Goal: Ask a question: Seek information or help from site administrators or community

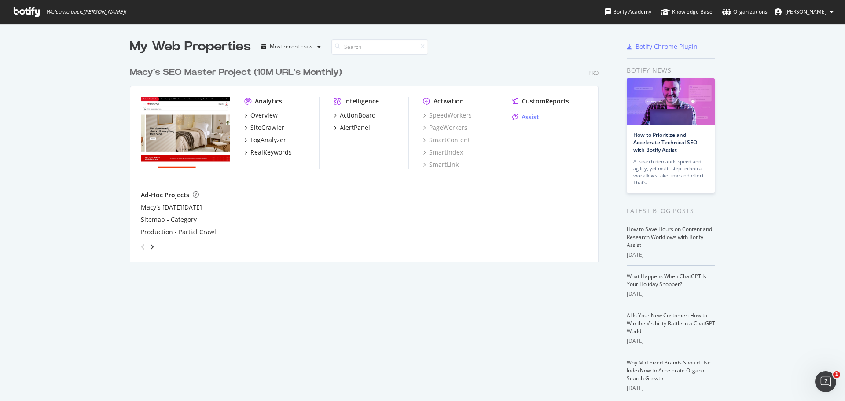
click at [525, 115] on div "Assist" at bounding box center [531, 117] width 18 height 9
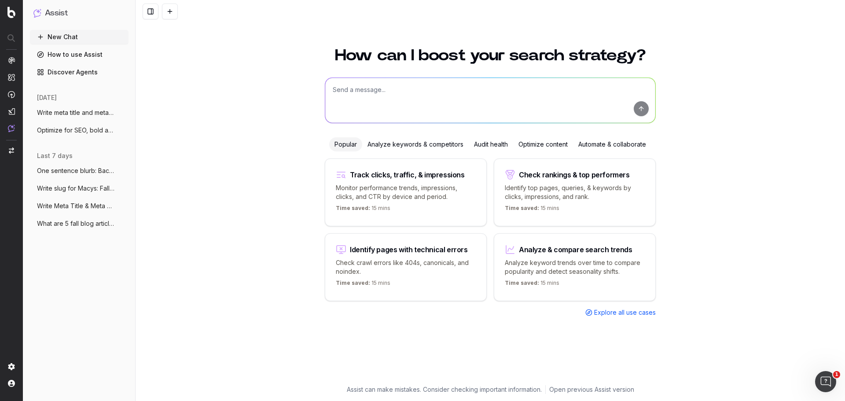
click at [414, 100] on textarea at bounding box center [490, 100] width 330 height 45
type textarea "H"
click at [367, 90] on textarea "What are 5 blog post topics recommendations" at bounding box center [490, 100] width 330 height 45
type textarea "What are 5 SEO beneficial blog post topics recommendations"
click at [517, 92] on textarea "What are 5 SEO beneficial blog post topics recommendations" at bounding box center [490, 100] width 330 height 45
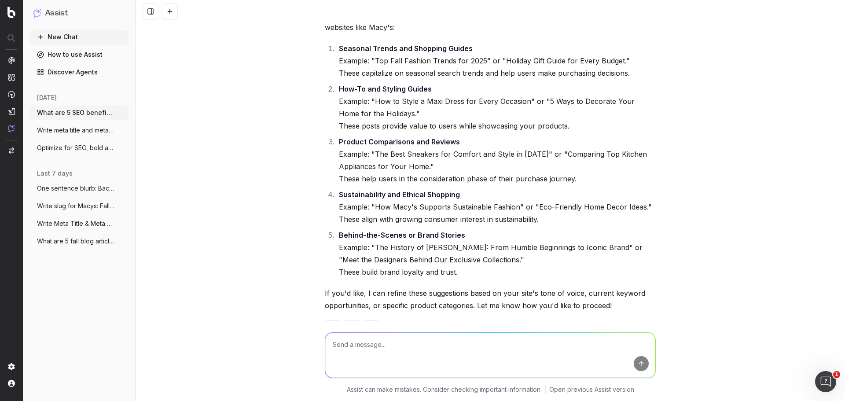
scroll to position [57, 0]
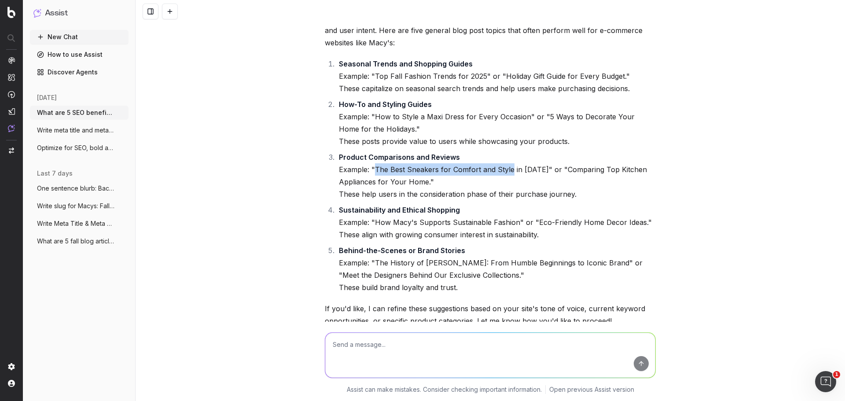
drag, startPoint x: 507, startPoint y: 169, endPoint x: 372, endPoint y: 168, distance: 134.7
click at [372, 168] on li "Product Comparisons and Reviews Example: "The Best Sneakers for Comfort and Sty…" at bounding box center [496, 175] width 320 height 49
copy li "The Best Sneakers for Comfort and Style"
click at [455, 169] on li "Product Comparisons and Reviews Example: "The Best Sneakers for Comfort and Sty…" at bounding box center [496, 175] width 320 height 49
click at [413, 355] on textarea at bounding box center [490, 355] width 330 height 45
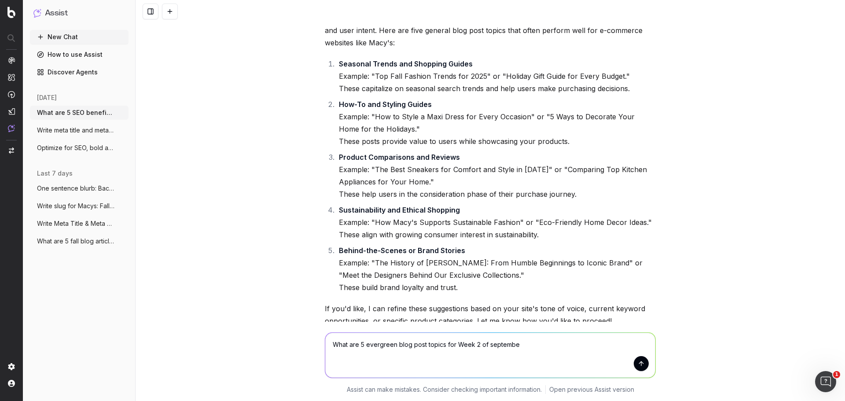
type textarea "What are 5 evergreen blog post topics for Week [DATE]"
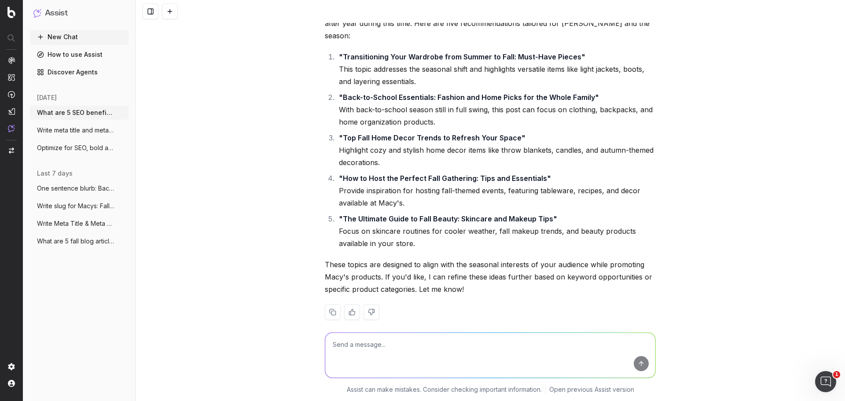
scroll to position [407, 0]
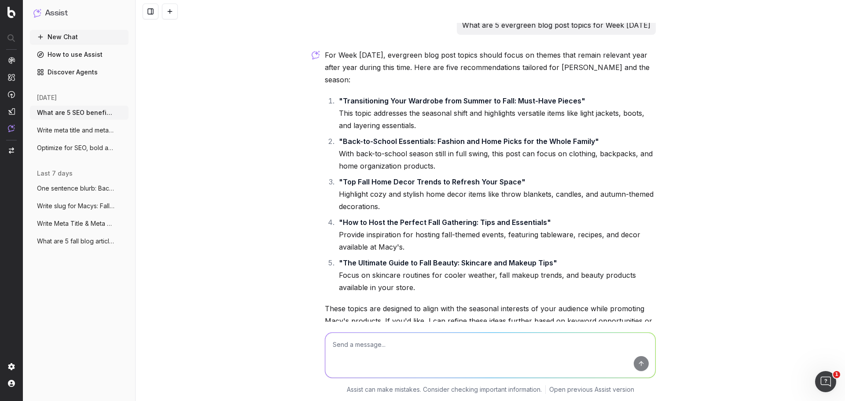
click at [361, 351] on textarea at bounding box center [490, 355] width 330 height 45
type textarea "What is a good blog topic that has to do with Fall's Brown Boots"
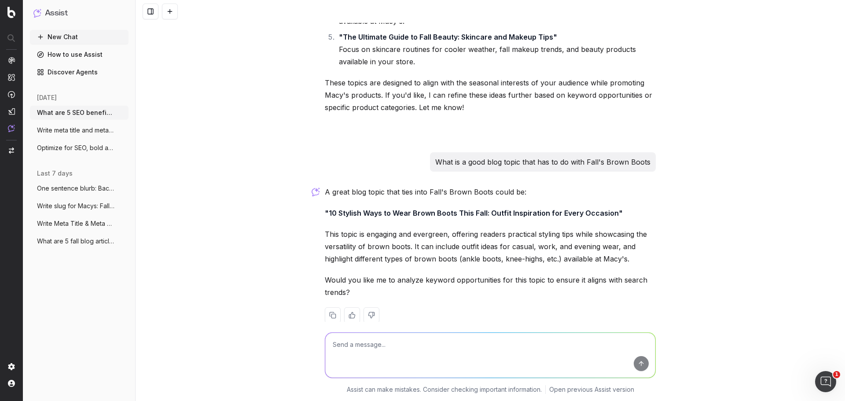
scroll to position [636, 0]
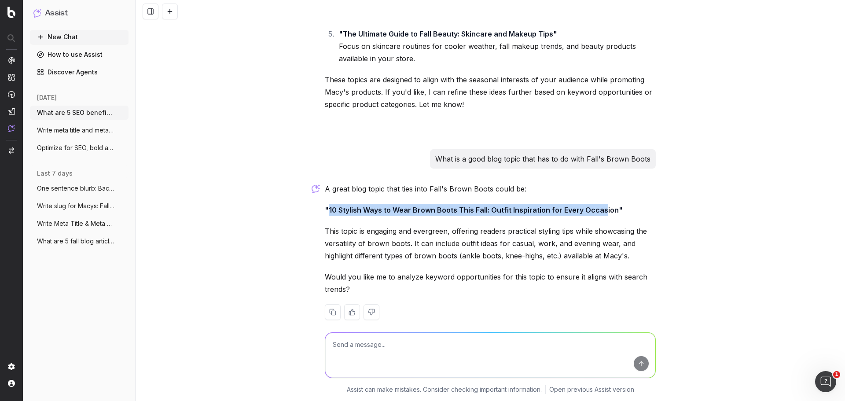
drag, startPoint x: 336, startPoint y: 192, endPoint x: 599, endPoint y: 191, distance: 263.3
click at [599, 191] on div "A great blog topic that ties into Fall's Brown Boots could be: "10 Stylish Ways…" at bounding box center [490, 258] width 331 height 151
click at [369, 204] on p ""10 Stylish Ways to Wear Brown Boots This Fall: Outfit Inspiration for Every Oc…" at bounding box center [490, 210] width 331 height 12
click at [342, 206] on strong ""10 Stylish Ways to Wear Brown Boots This Fall: Outfit Inspiration for Every Oc…" at bounding box center [474, 210] width 298 height 9
drag, startPoint x: 325, startPoint y: 195, endPoint x: 482, endPoint y: 195, distance: 156.8
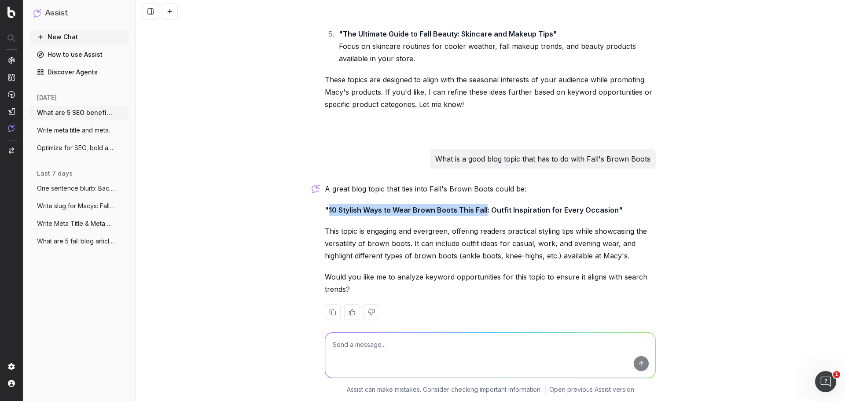
click at [482, 206] on strong ""10 Stylish Ways to Wear Brown Boots This Fall: Outfit Inspiration for Every Oc…" at bounding box center [474, 210] width 298 height 9
click at [372, 351] on textarea at bounding box center [490, 355] width 330 height 45
type textarea "A men's fall edit"
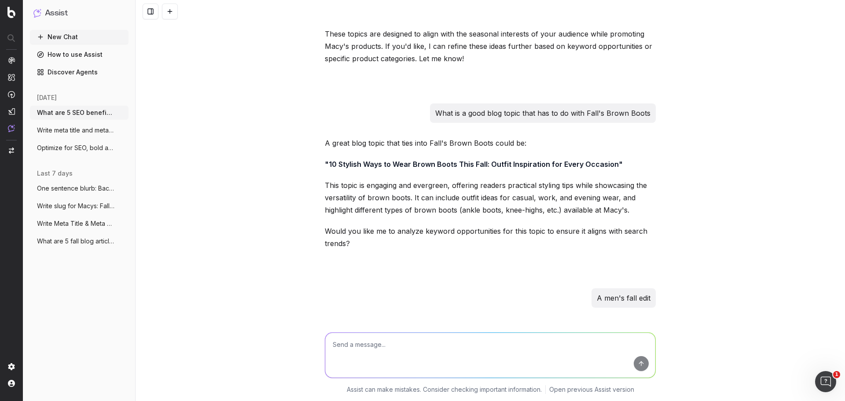
scroll to position [821, 0]
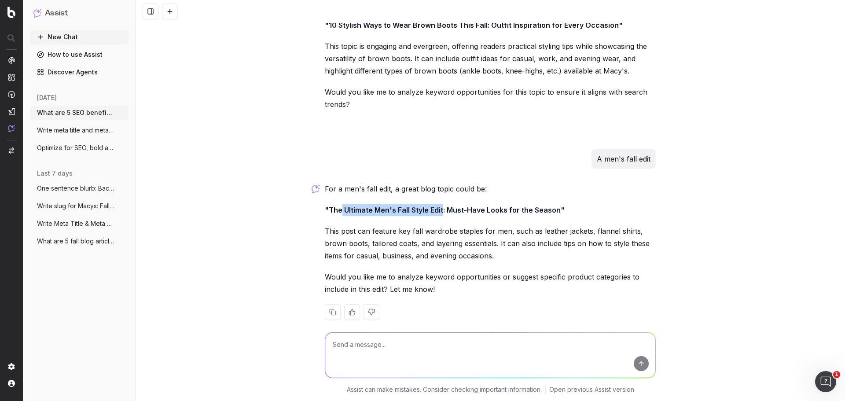
drag, startPoint x: 340, startPoint y: 196, endPoint x: 439, endPoint y: 196, distance: 99.1
click at [439, 206] on strong ""The Ultimate Men's Fall Style Edit: Must-Have Looks for the Season"" at bounding box center [445, 210] width 240 height 9
click at [388, 204] on p ""The Ultimate Men's Fall Style Edit: Must-Have Looks for the Season"" at bounding box center [490, 210] width 331 height 12
drag, startPoint x: 372, startPoint y: 196, endPoint x: 553, endPoint y: 197, distance: 181.9
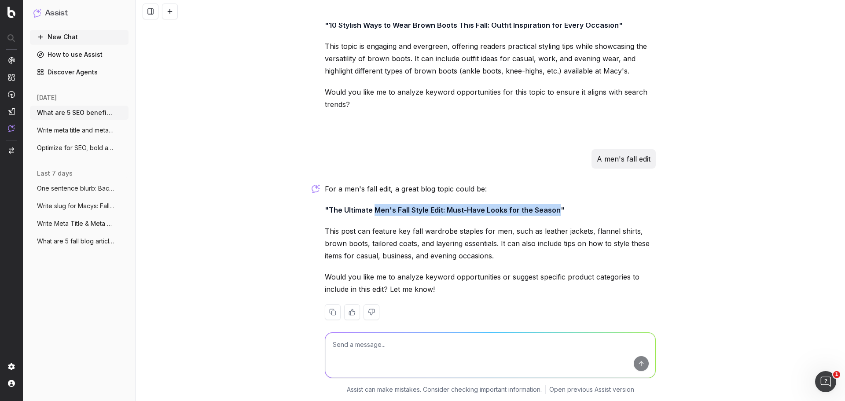
click at [553, 206] on strong ""The Ultimate Men's Fall Style Edit: Must-Have Looks for the Season"" at bounding box center [445, 210] width 240 height 9
copy strong "Men's Fall Style Edit: Must-Have Looks for the Season"
click at [344, 350] on textarea at bounding box center [490, 355] width 330 height 45
type textarea "Write a home blog topic"
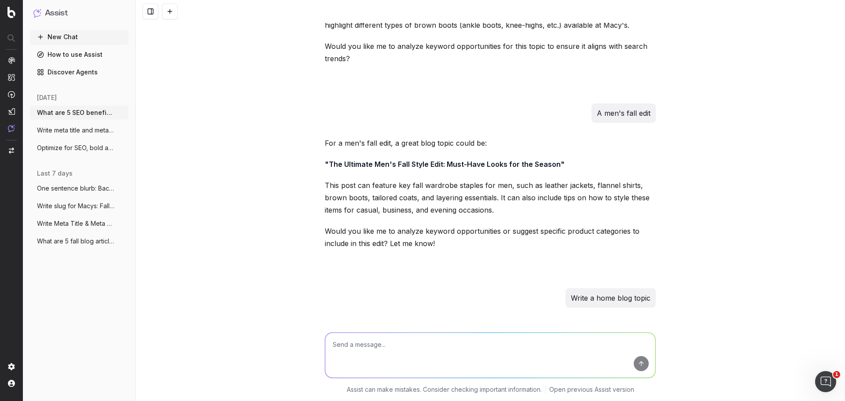
scroll to position [1006, 0]
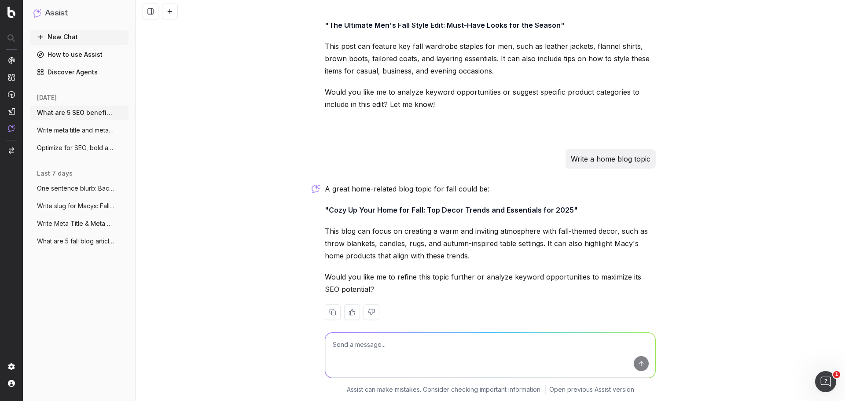
click at [371, 349] on textarea at bounding box center [490, 355] width 330 height 45
click at [402, 348] on textarea "Build an outfit around fall boots" at bounding box center [490, 355] width 330 height 45
type textarea "Build an outfit around fall brown boots"
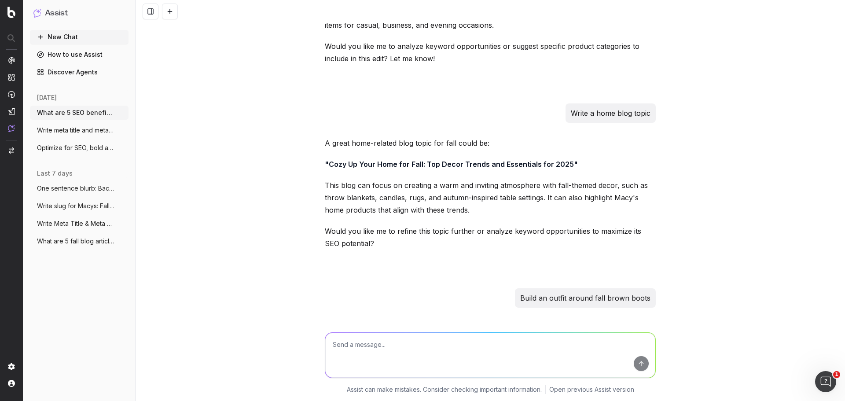
scroll to position [1242, 0]
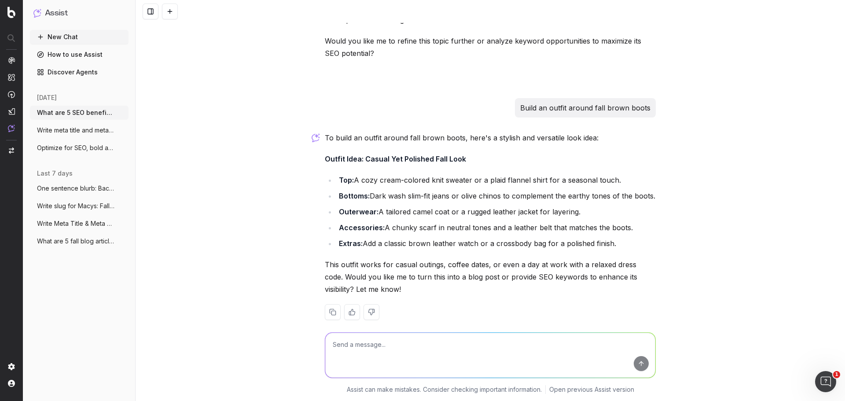
click at [420, 362] on textarea at bounding box center [490, 355] width 330 height 45
click at [559, 102] on p "Build an outfit around fall brown boots" at bounding box center [585, 108] width 130 height 12
copy p "Build an outfit around fall brown boots"
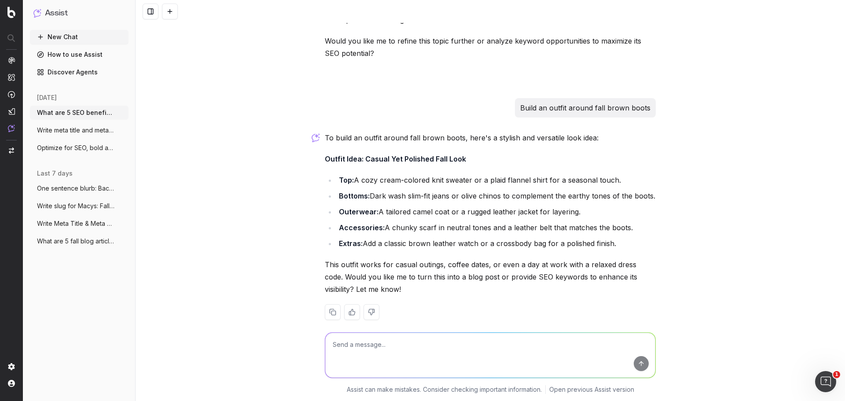
click at [367, 349] on textarea at bounding box center [490, 355] width 330 height 45
type textarea "Write blog topic ideas: 5 types of fall brown boots"
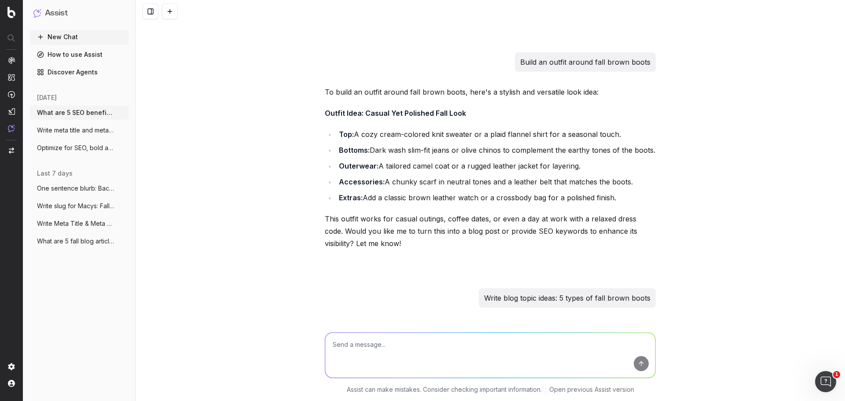
scroll to position [1519, 0]
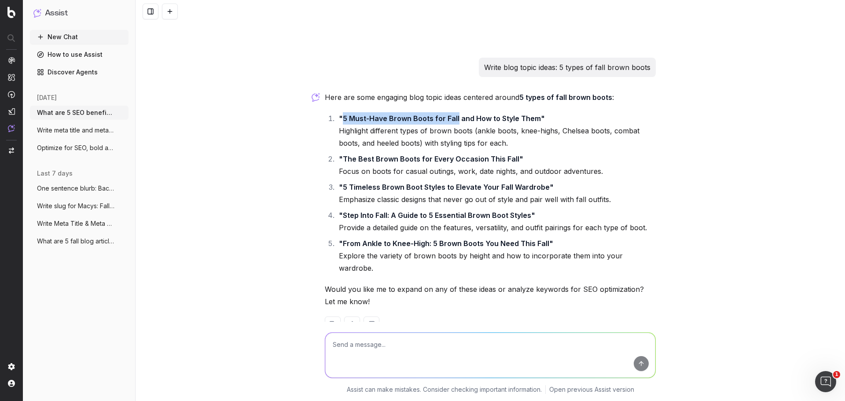
drag, startPoint x: 339, startPoint y: 104, endPoint x: 453, endPoint y: 106, distance: 114.1
click at [453, 114] on strong ""5 Must-Have Brown Boots for Fall and How to Style Them"" at bounding box center [442, 118] width 206 height 9
copy strong "5 Must-Have Brown Boots for Fall"
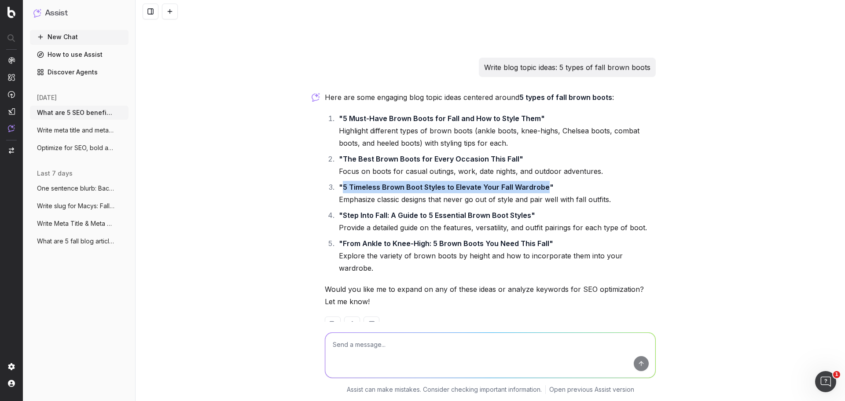
drag, startPoint x: 341, startPoint y: 175, endPoint x: 541, endPoint y: 174, distance: 199.9
click at [541, 183] on strong ""5 Timeless Brown Boot Styles to Elevate Your Fall Wardrobe"" at bounding box center [446, 187] width 215 height 9
copy strong "5 Timeless Brown Boot Styles to Elevate Your Fall Wardrobe"
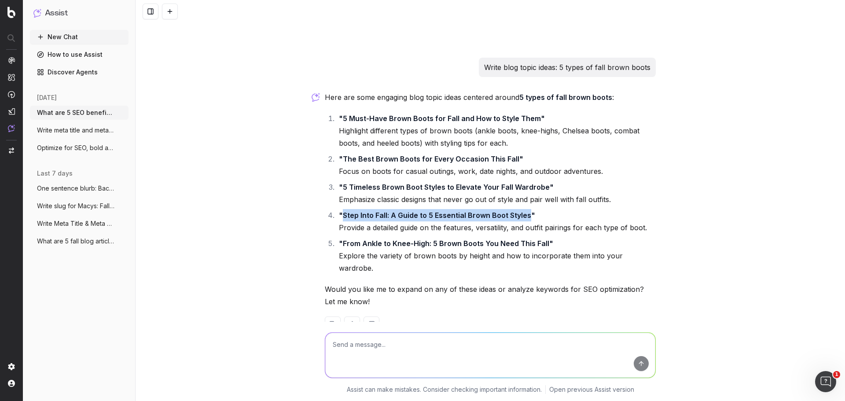
drag, startPoint x: 341, startPoint y: 204, endPoint x: 525, endPoint y: 204, distance: 184.1
click at [525, 211] on strong ""Step Into Fall: A Guide to 5 Essential Brown Boot Styles"" at bounding box center [437, 215] width 196 height 9
copy strong "Step Into Fall: A Guide to 5 Essential Brown Boot Styles"
click at [351, 345] on textarea at bounding box center [490, 355] width 330 height 45
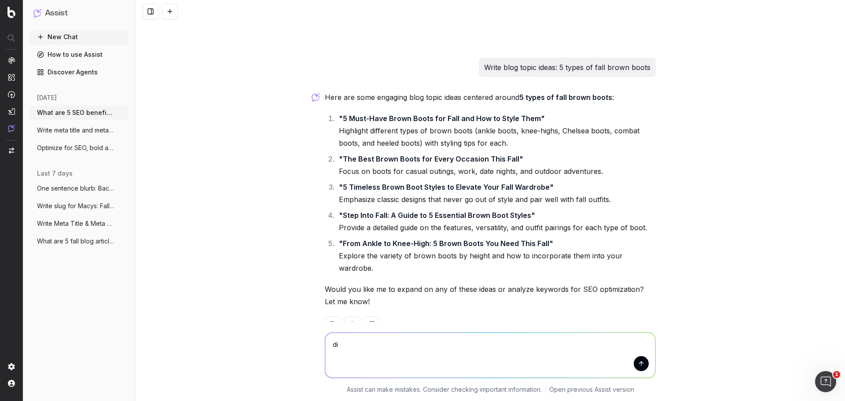
type textarea "d"
paste textarea "Week of Article Topic Pillar Topic Cluster Target Keywords 1-Sep Fall Fragrance…"
type textarea "finish table: Week of Article Topic Pillar Topic Cluster Target Keywords 1-Sep …"
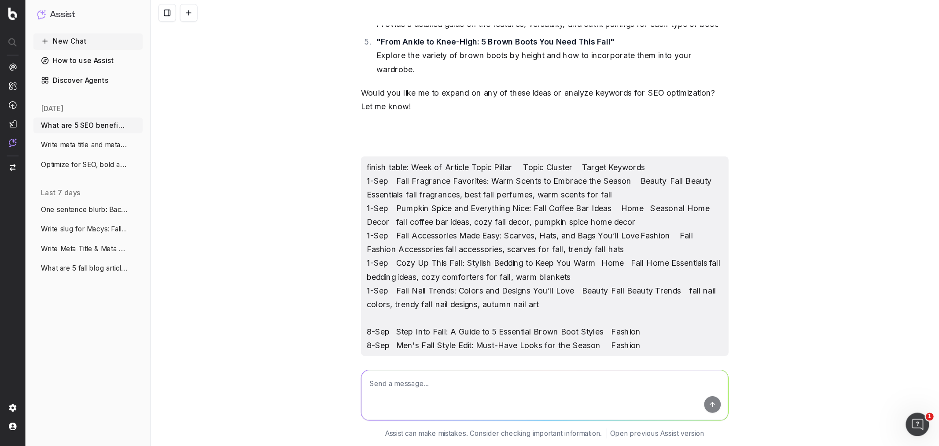
scroll to position [2039, 0]
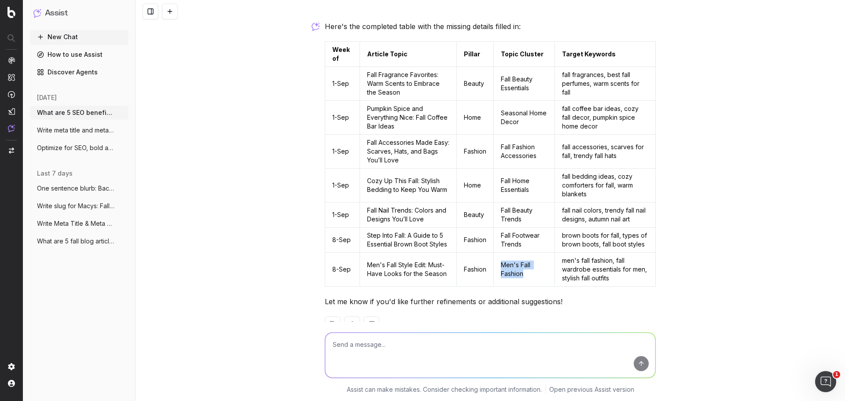
drag, startPoint x: 524, startPoint y: 251, endPoint x: 499, endPoint y: 240, distance: 27.6
click at [499, 253] on td "Men's Fall Fashion" at bounding box center [524, 270] width 61 height 34
copy td "Men's Fall Fashion"
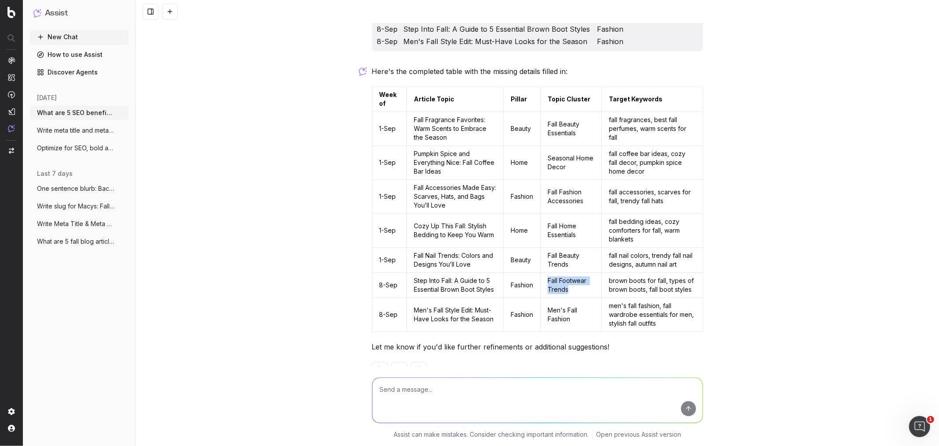
click at [543, 273] on td "Fall Footwear Trends" at bounding box center [571, 285] width 61 height 25
copy td "Fall Footwear Trends"
click at [653, 273] on td "brown boots for fall, types of brown boots, fall boot styles" at bounding box center [652, 285] width 101 height 25
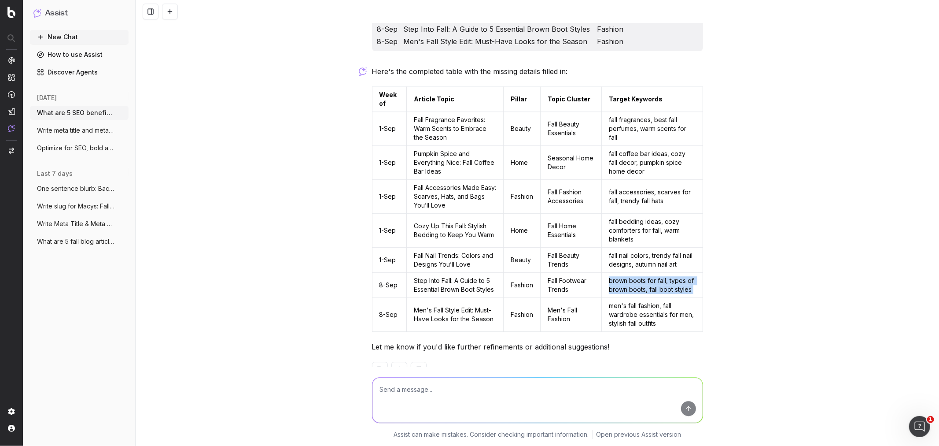
copy td "brown boots for fall, types of brown boots, fall boot styles"
click at [632, 298] on td "men's fall fashion, fall wardrobe essentials for men, stylish fall outfits" at bounding box center [652, 315] width 101 height 34
copy td "men's fall fashion, fall wardrobe essentials for men, stylish fall outfits"
